Goal: Transaction & Acquisition: Purchase product/service

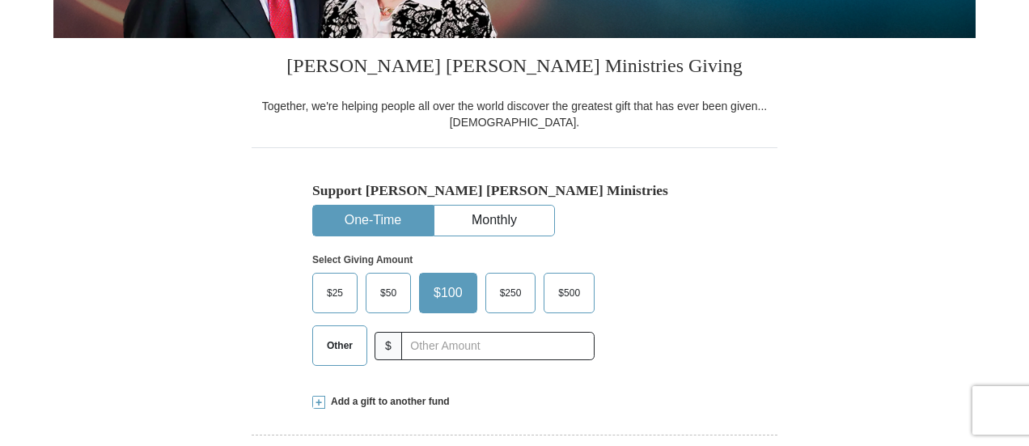
scroll to position [404, 0]
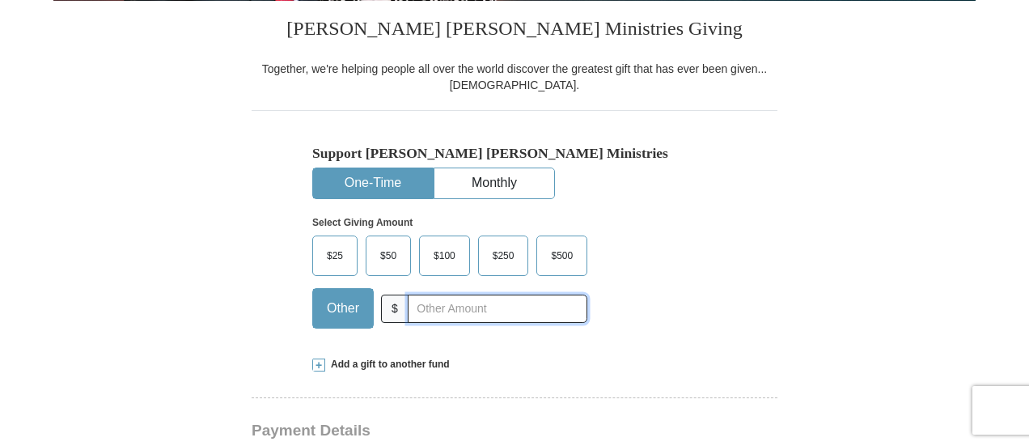
click at [438, 310] on input "text" at bounding box center [498, 308] width 180 height 28
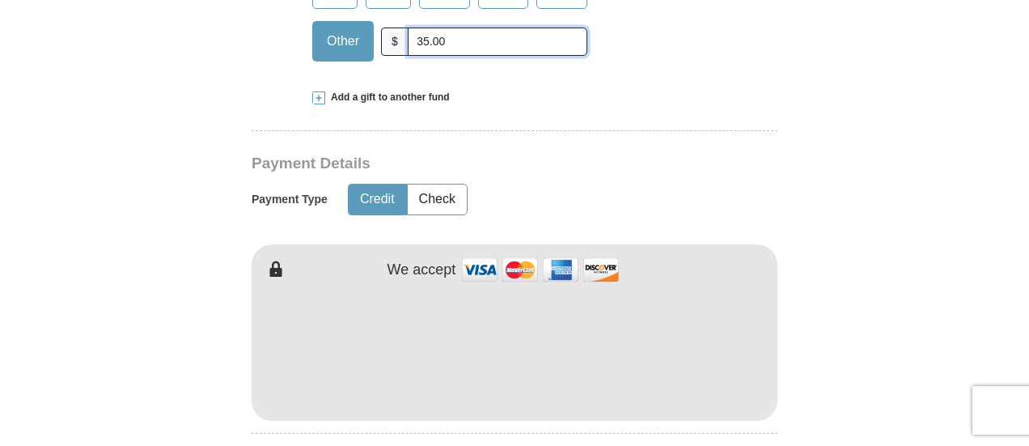
scroll to position [647, 0]
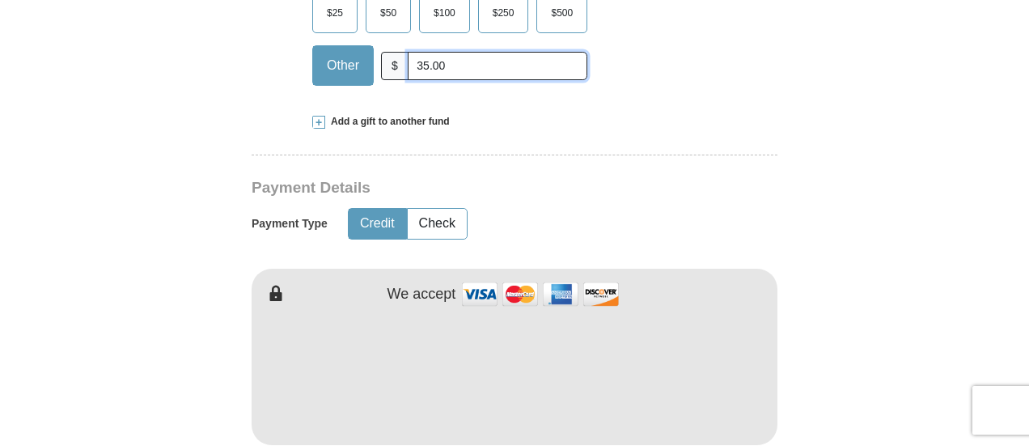
type input "35.00"
type input "[PERSON_NAME]"
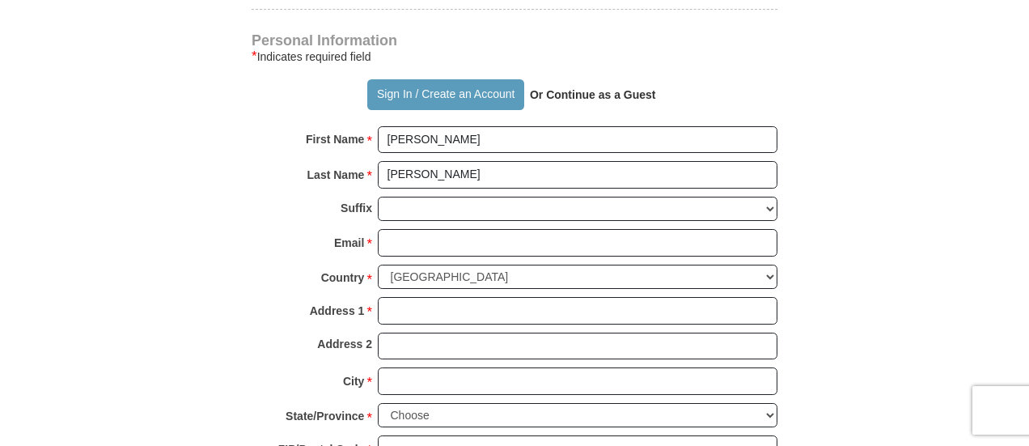
scroll to position [1132, 0]
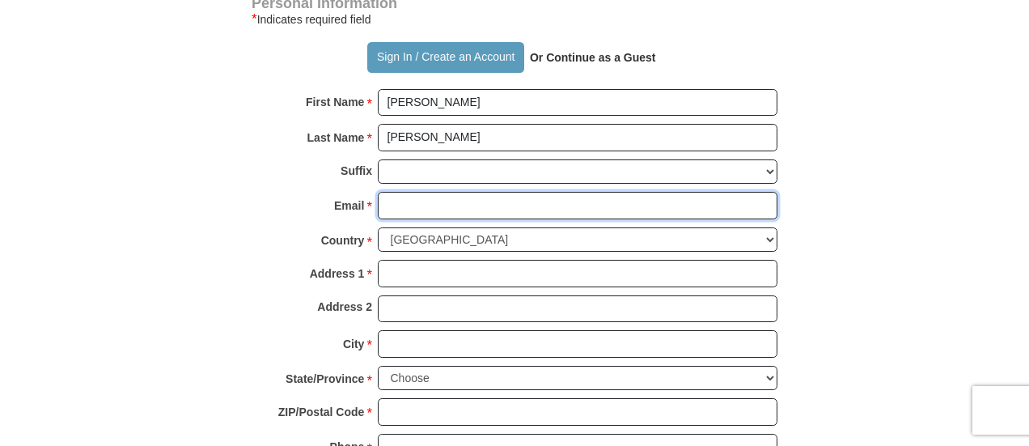
click at [455, 192] on input "Email *" at bounding box center [578, 206] width 400 height 28
type input "[EMAIL_ADDRESS][DOMAIN_NAME]"
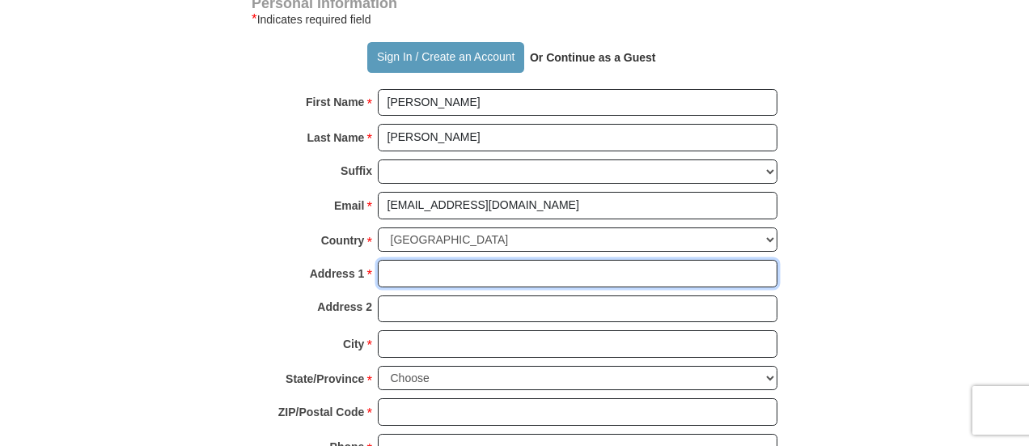
type input "[STREET_ADDRESS]"
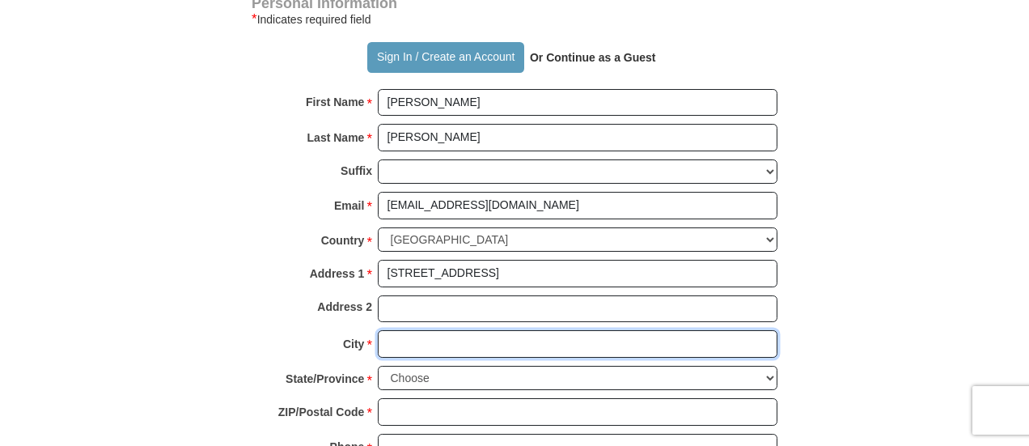
type input "ROUND ROCK"
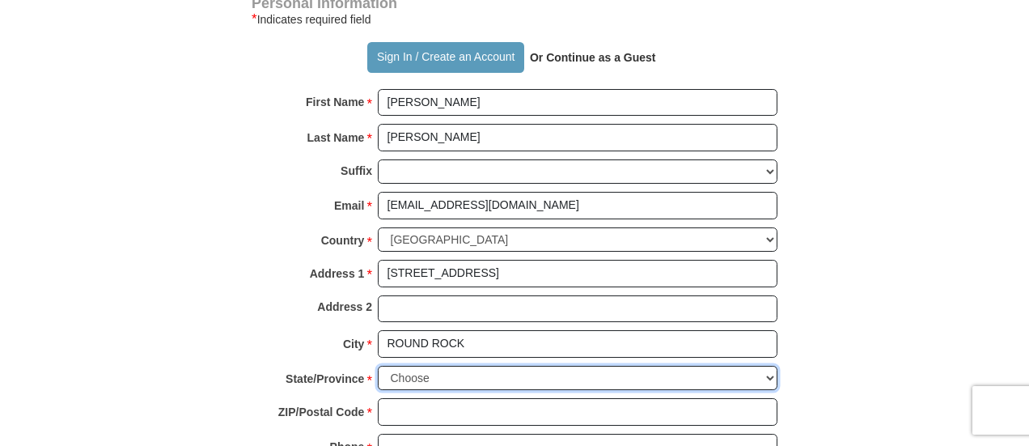
select select "[GEOGRAPHIC_DATA]"
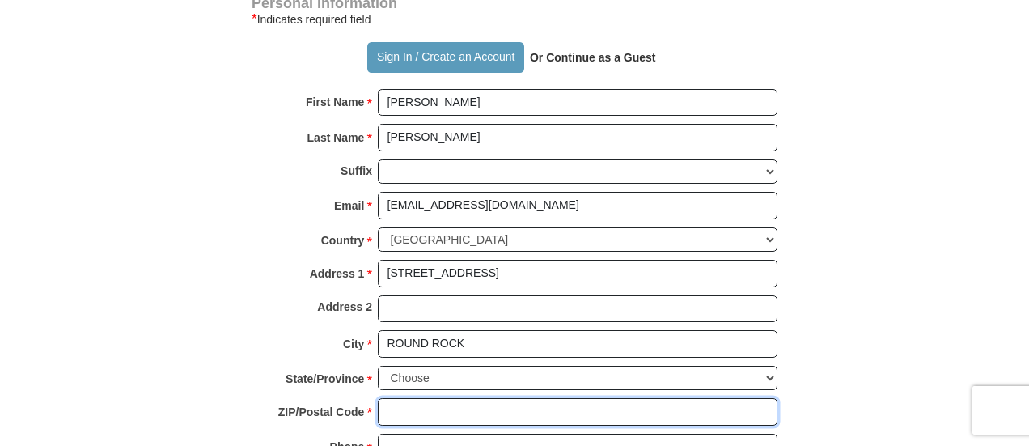
type input "78665"
type input "5122171504"
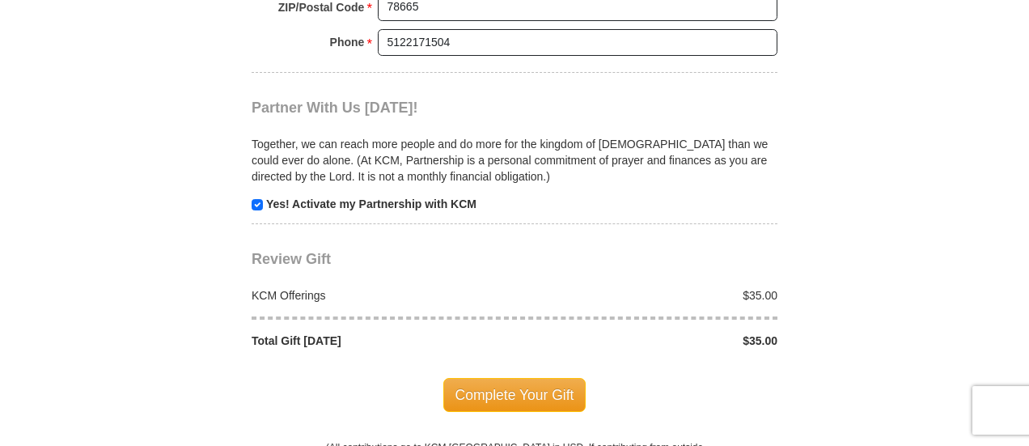
scroll to position [1618, 0]
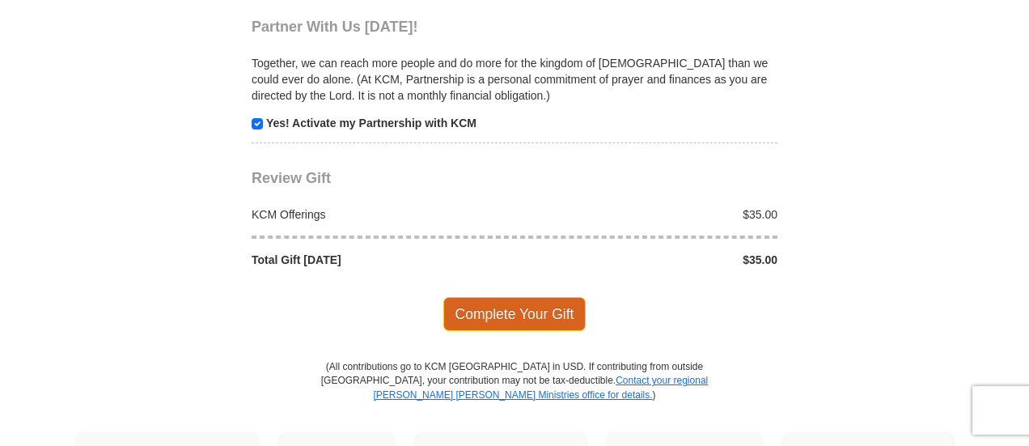
click at [510, 308] on span "Complete Your Gift" at bounding box center [514, 314] width 143 height 34
